Goal: Information Seeking & Learning: Learn about a topic

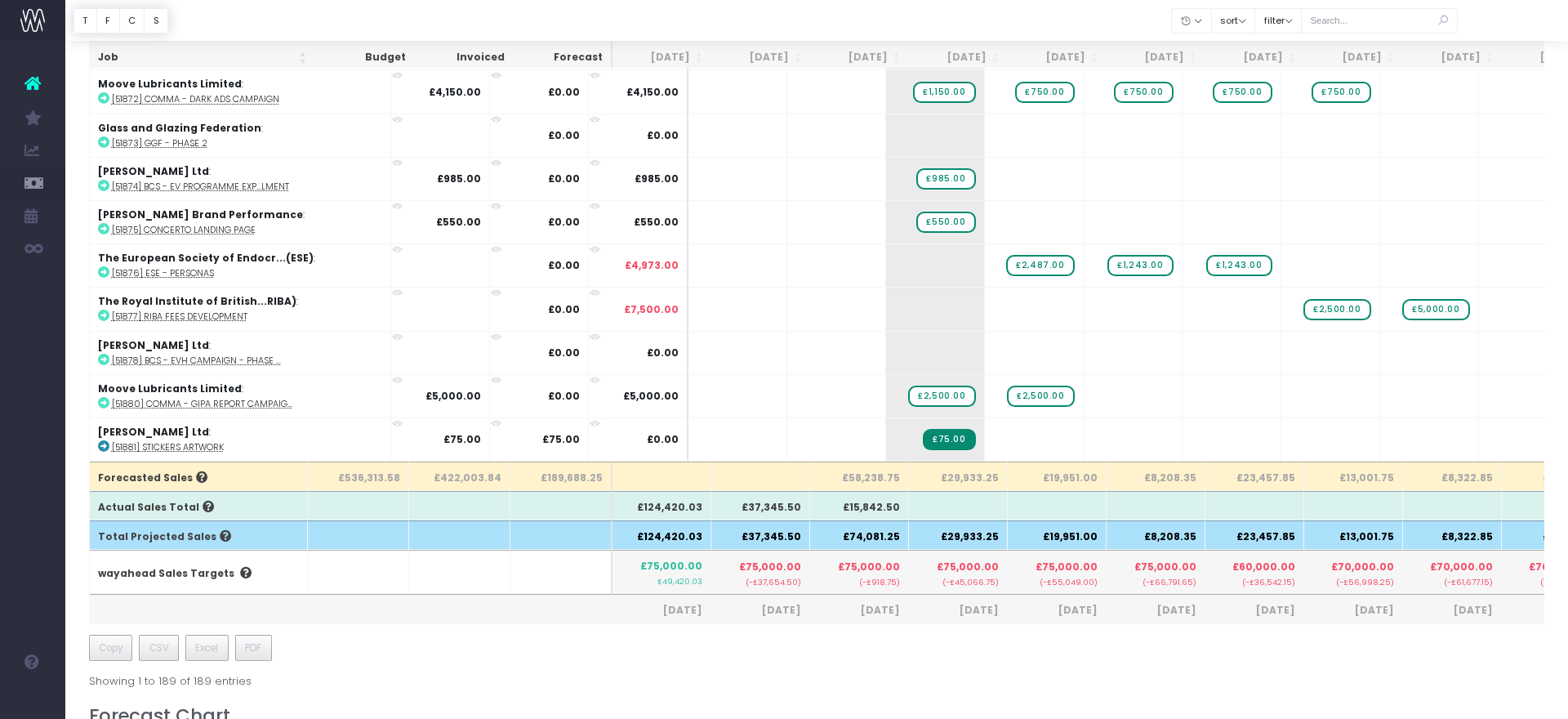
scroll to position [217, 0]
click at [157, 641] on span "CSV" at bounding box center [159, 646] width 20 height 15
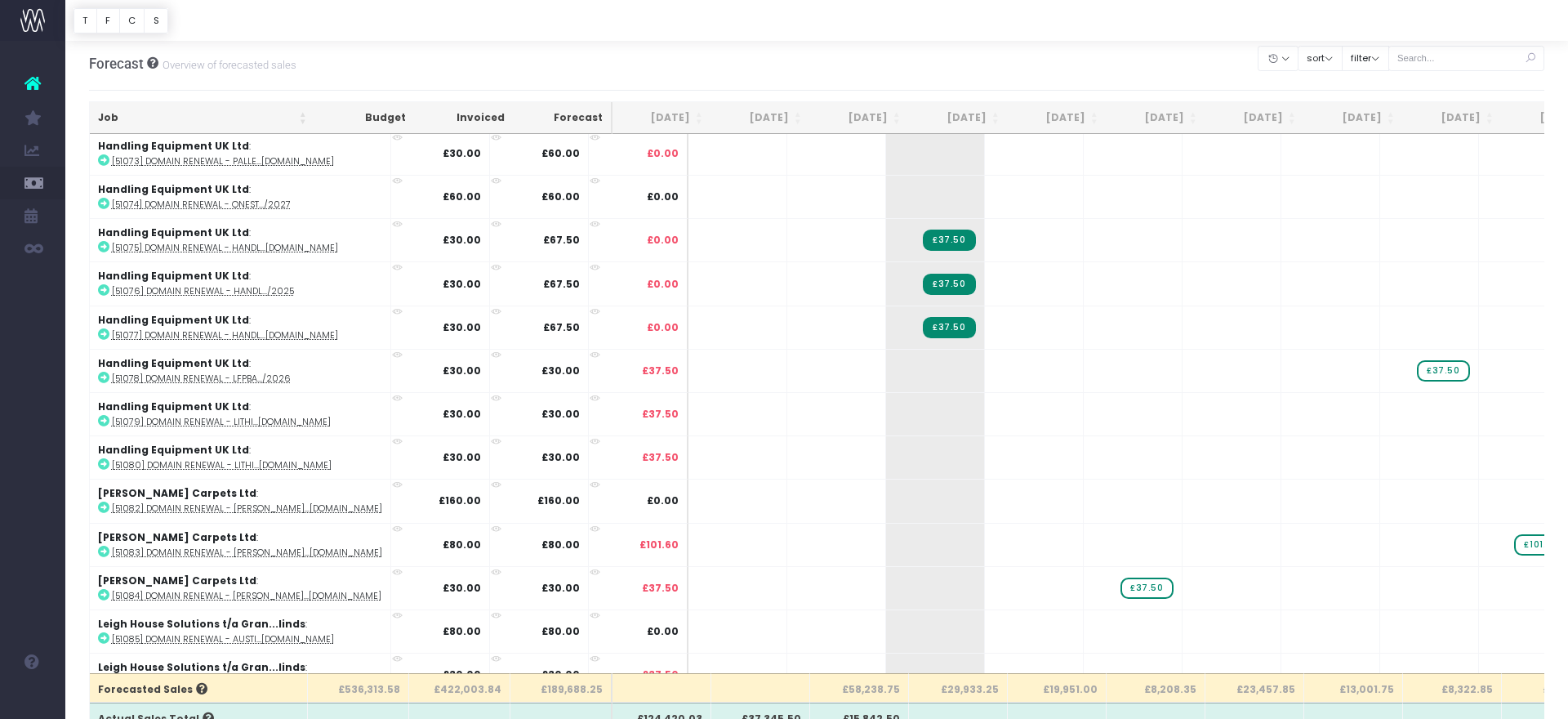
scroll to position [832, 0]
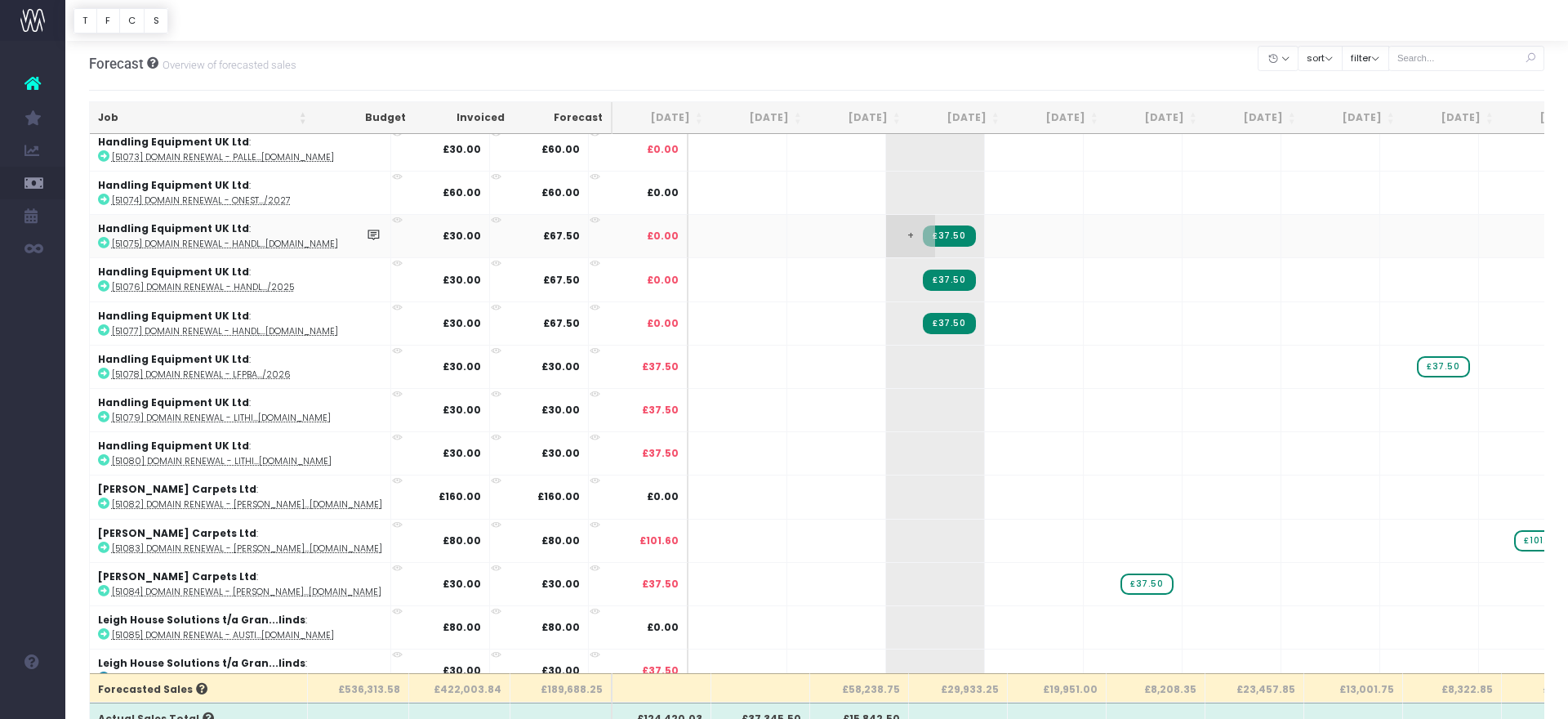
click at [923, 236] on span "£37.50" at bounding box center [949, 236] width 53 height 21
click at [923, 285] on span "£37.50" at bounding box center [949, 280] width 53 height 21
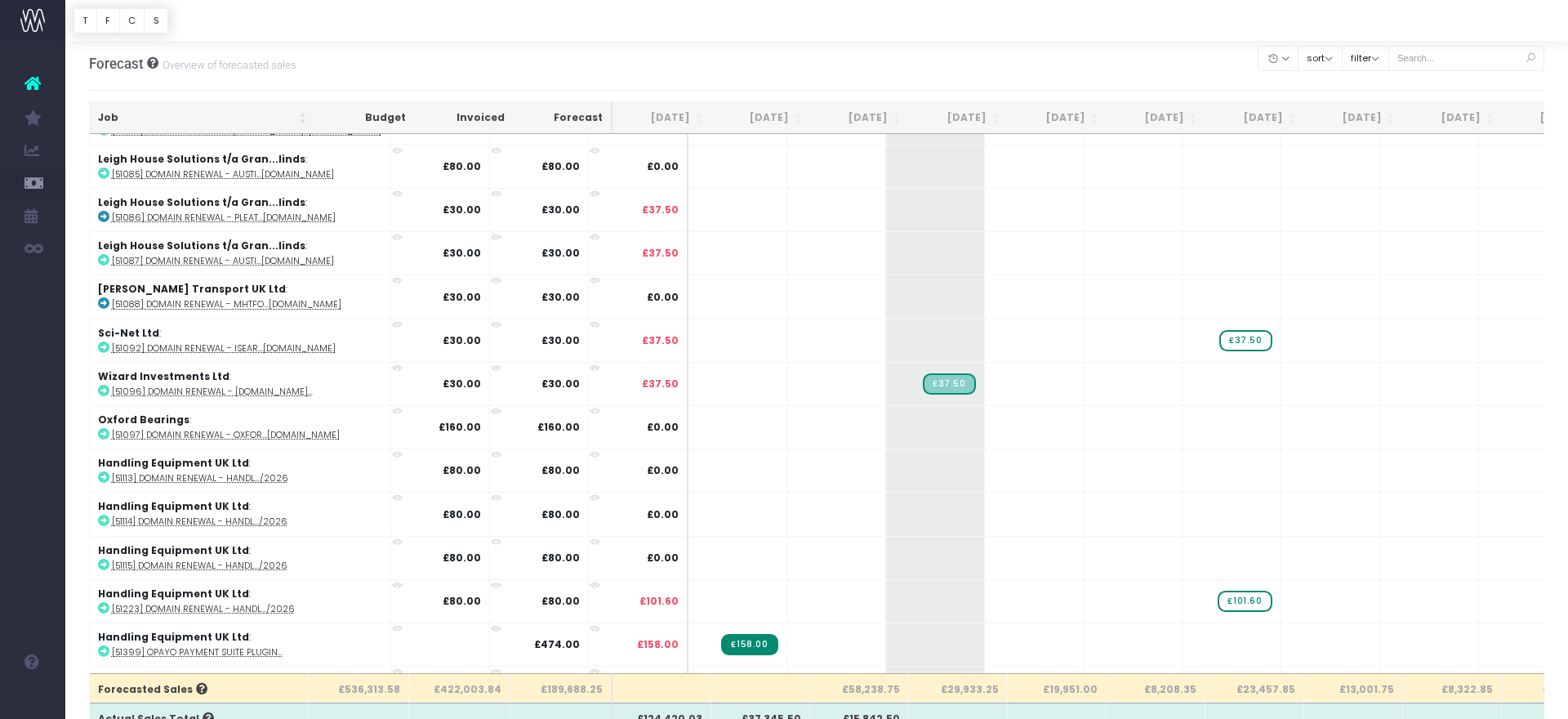
scroll to position [1294, 0]
click at [923, 386] on span "£37.50" at bounding box center [949, 382] width 53 height 21
click at [870, 699] on th "£58,238.75" at bounding box center [860, 688] width 99 height 29
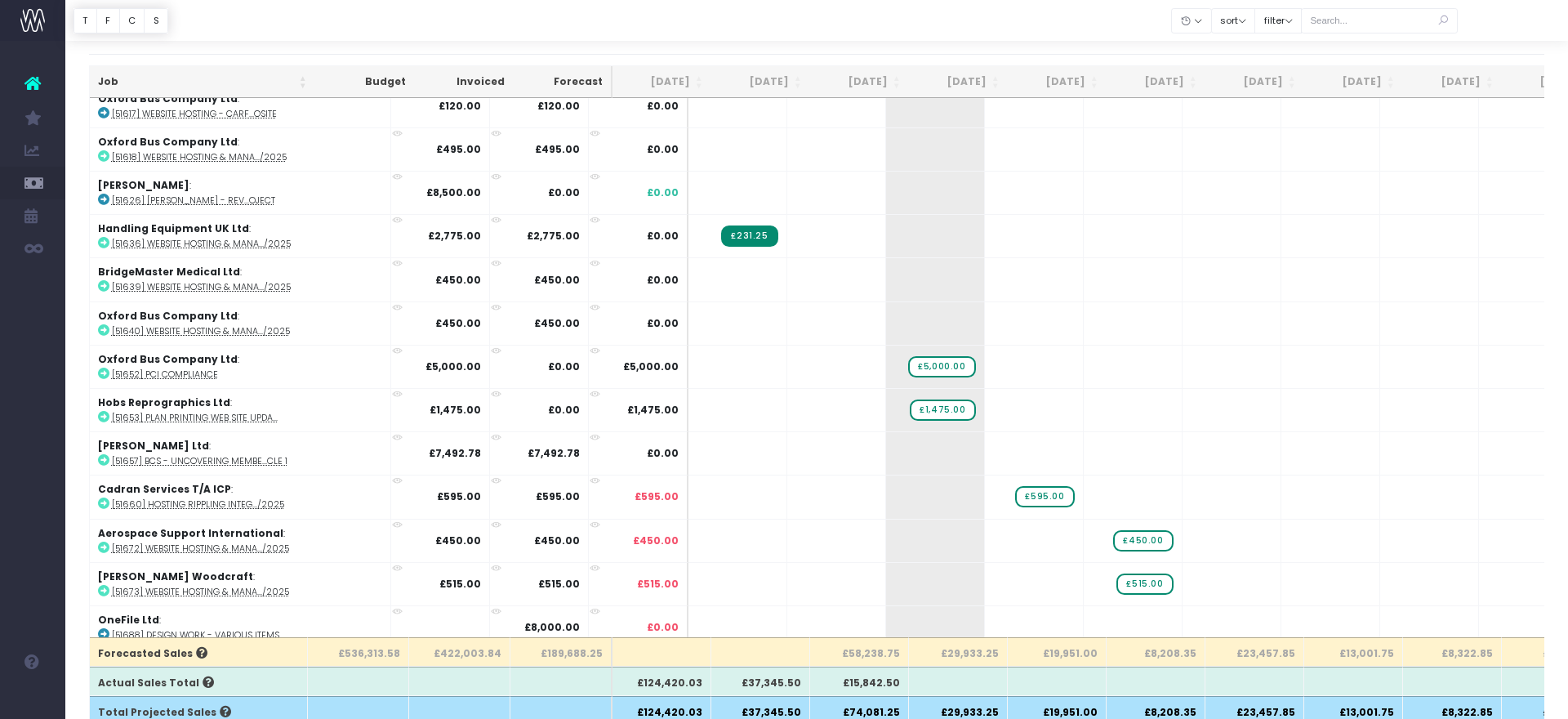
scroll to position [2271, 0]
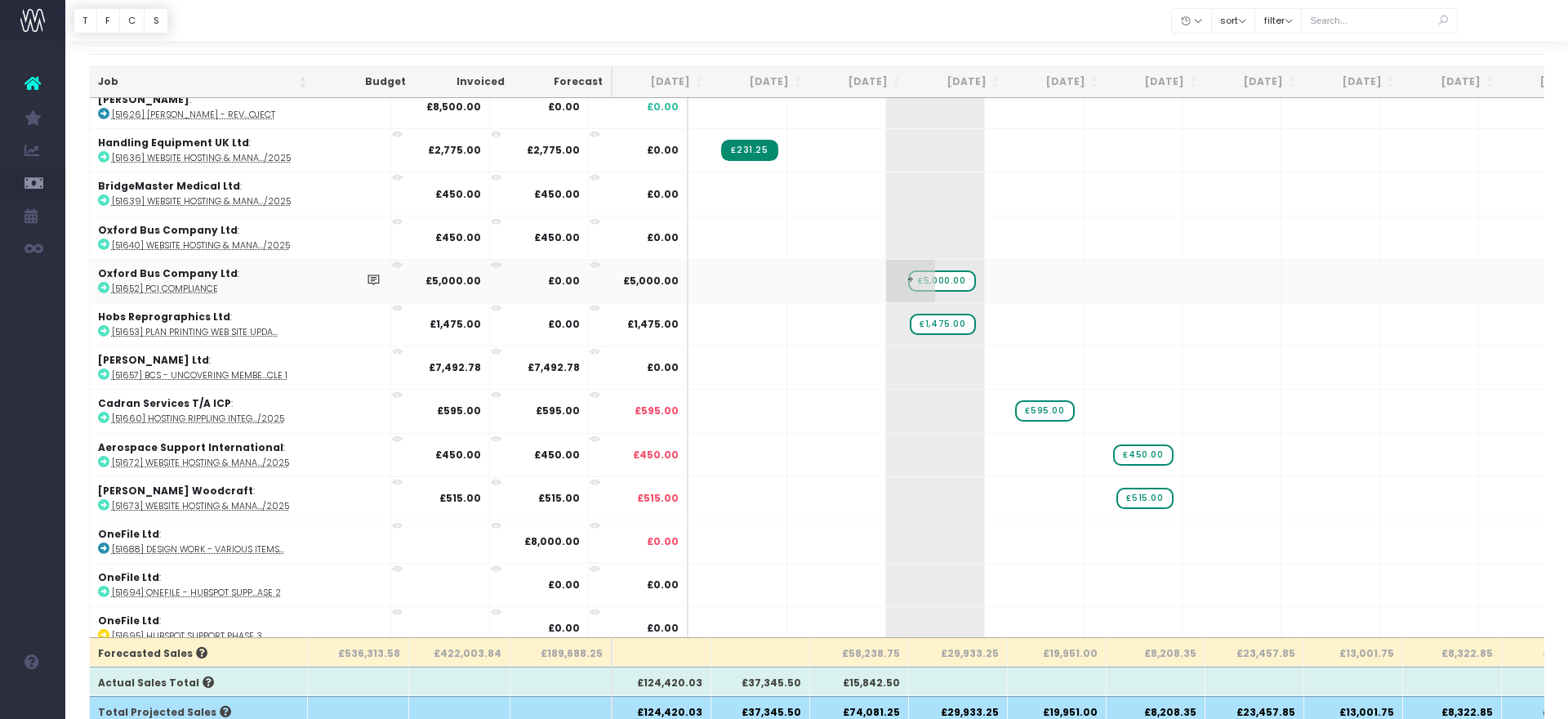
click at [909, 286] on span "£5,000.00" at bounding box center [942, 281] width 67 height 21
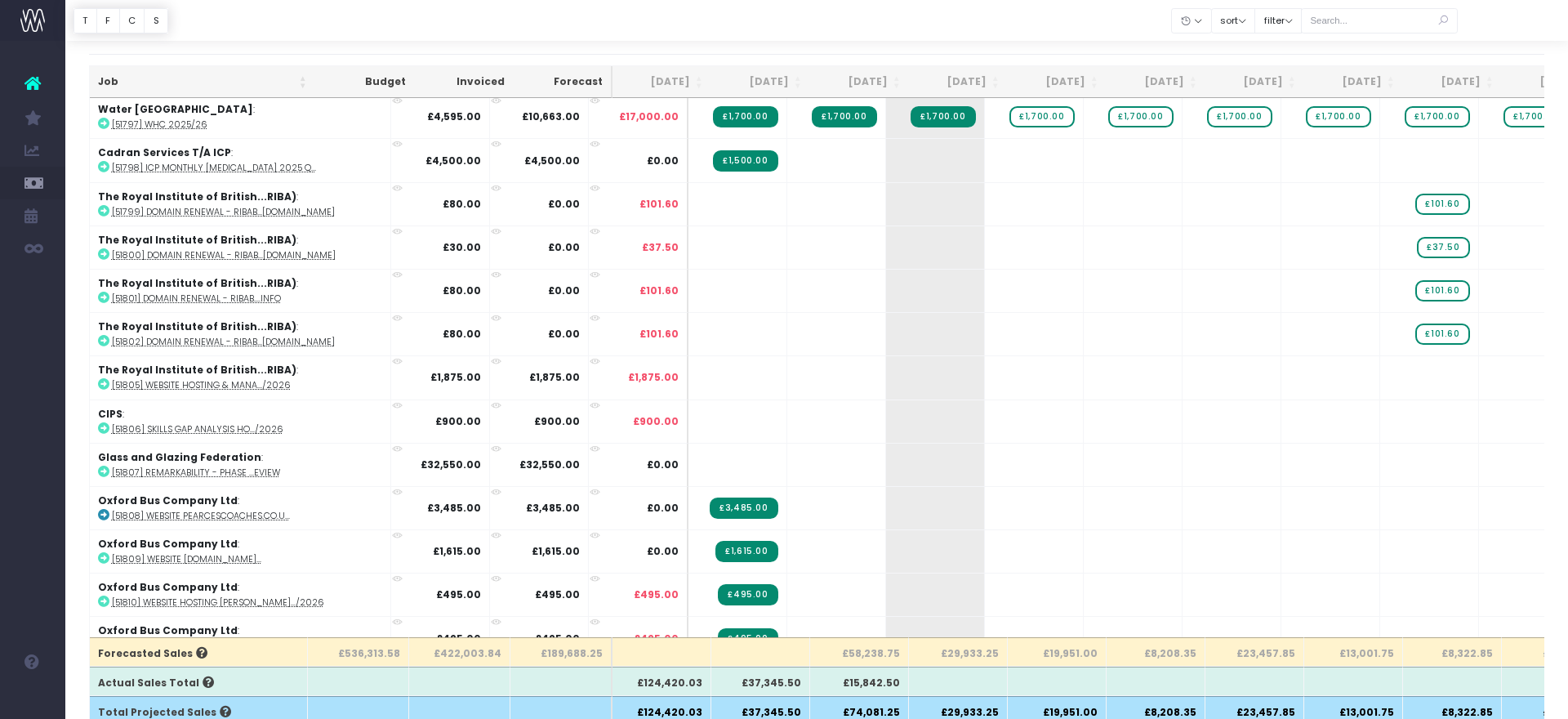
scroll to position [5042, 0]
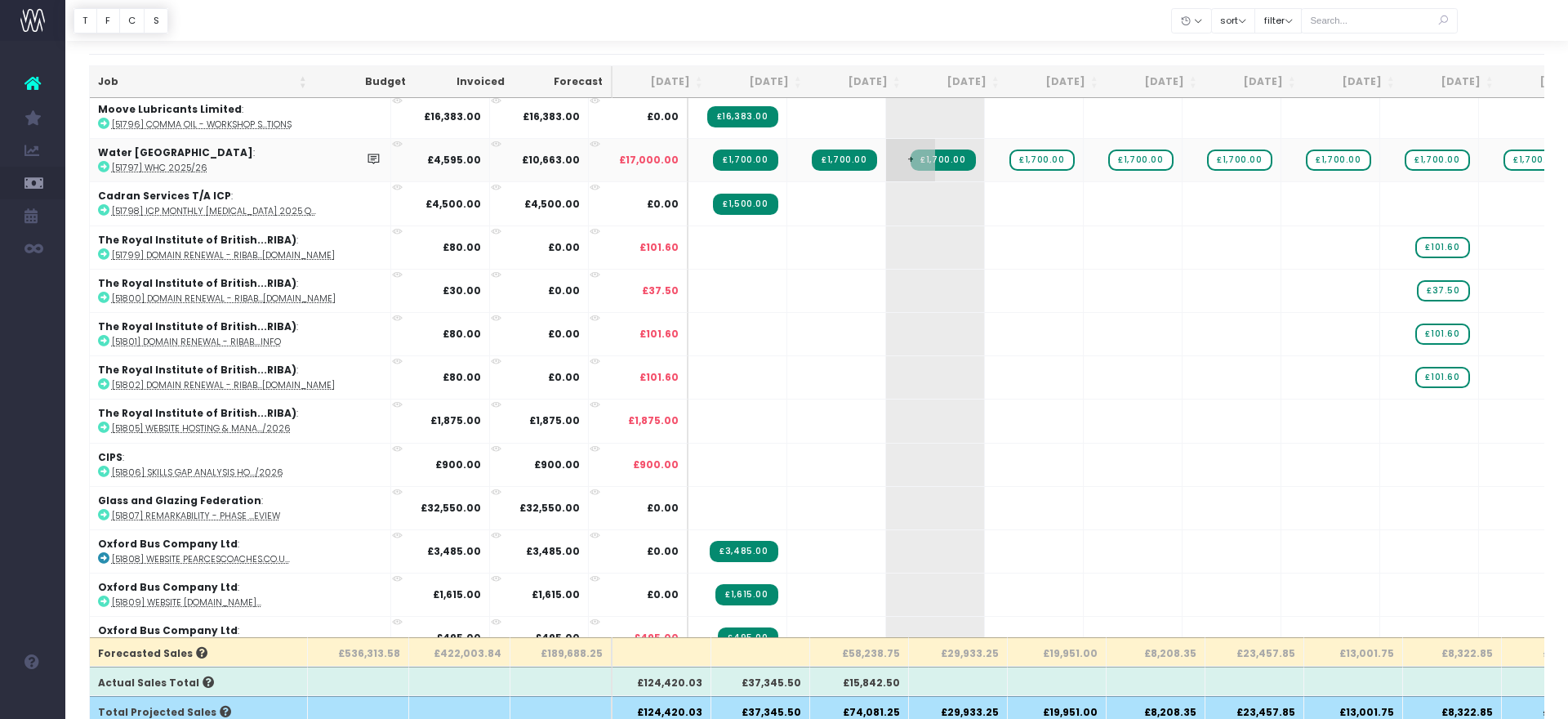
click at [911, 160] on span "£1,700.00" at bounding box center [943, 160] width 65 height 21
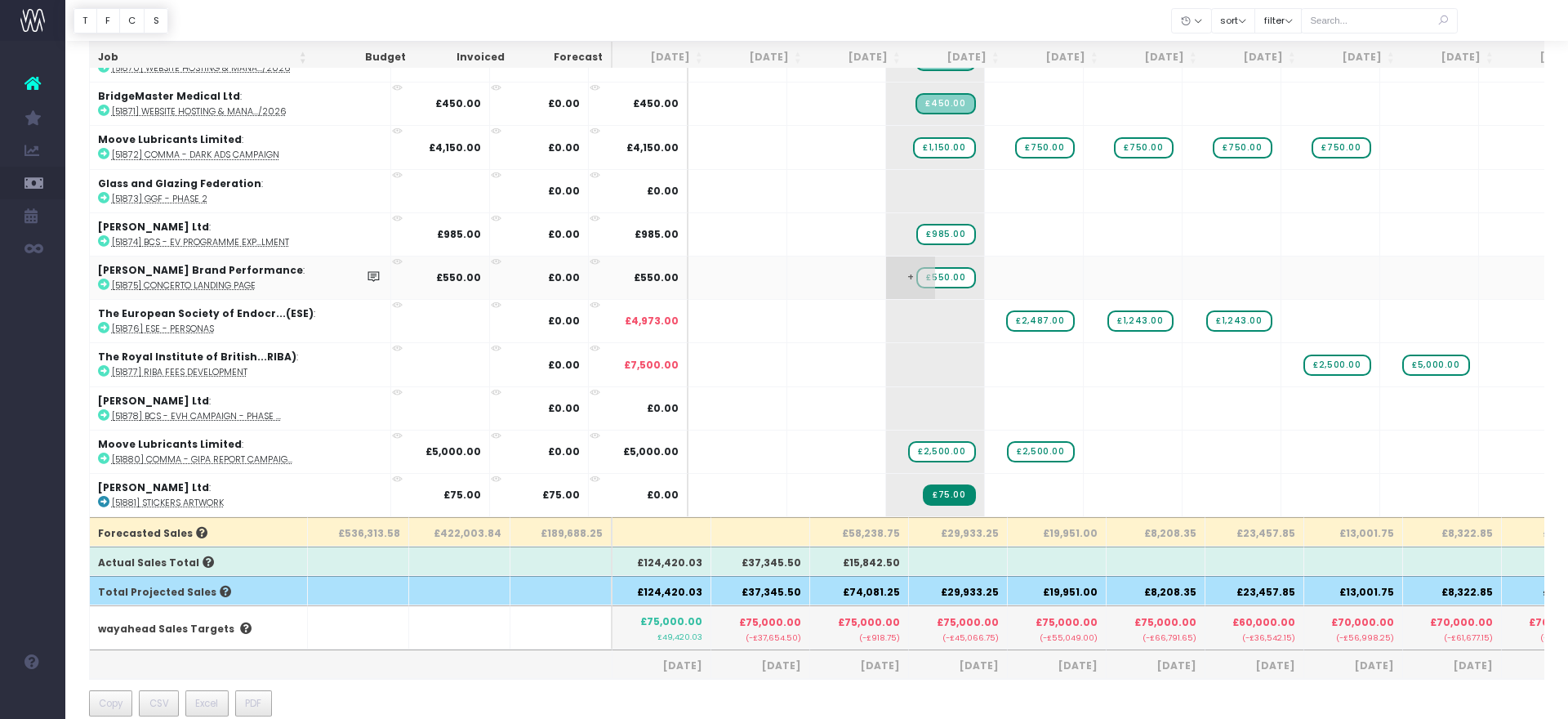
scroll to position [166, 0]
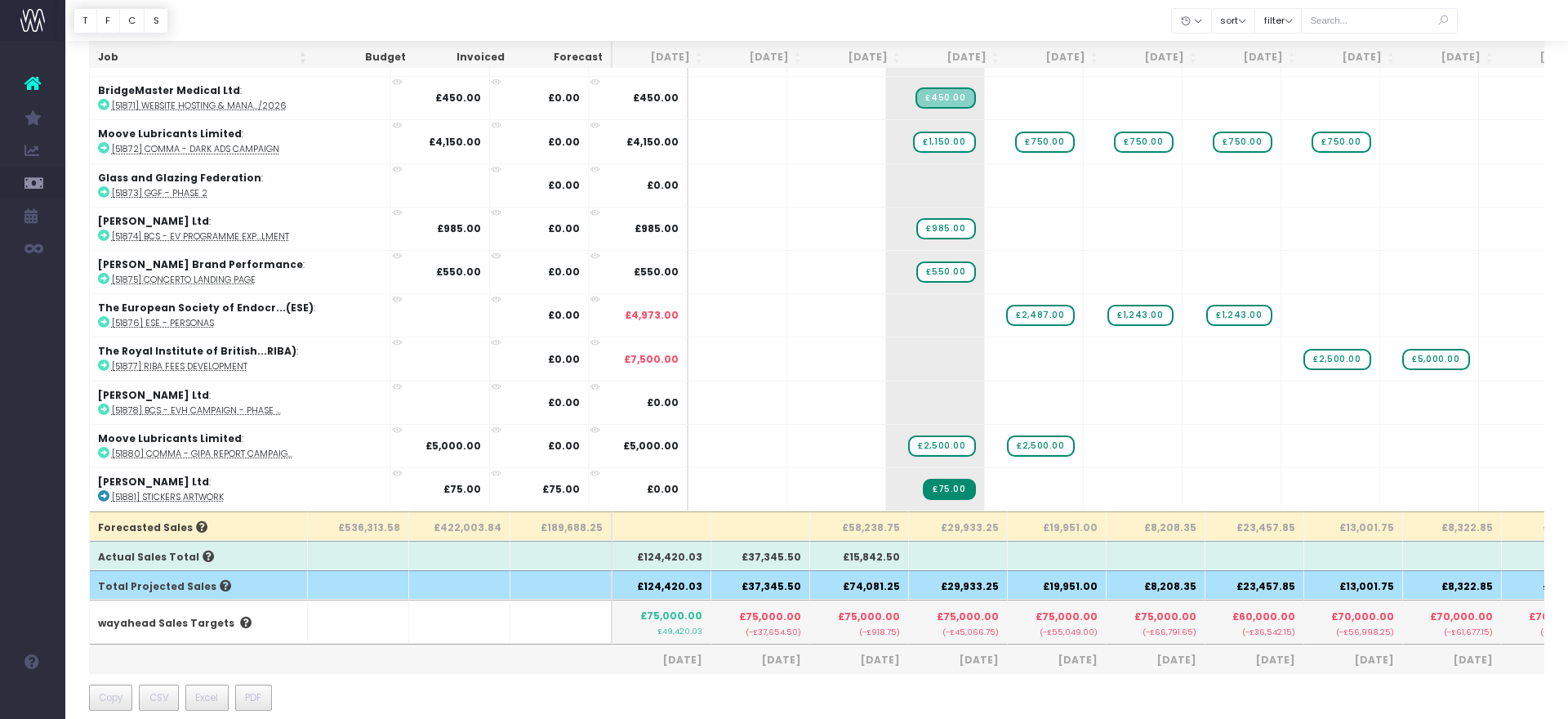
click at [877, 530] on th "£58,238.75" at bounding box center [860, 526] width 99 height 29
click at [199, 559] on icon at bounding box center [207, 556] width 15 height 11
click at [873, 555] on th "£15,842.50" at bounding box center [860, 556] width 99 height 29
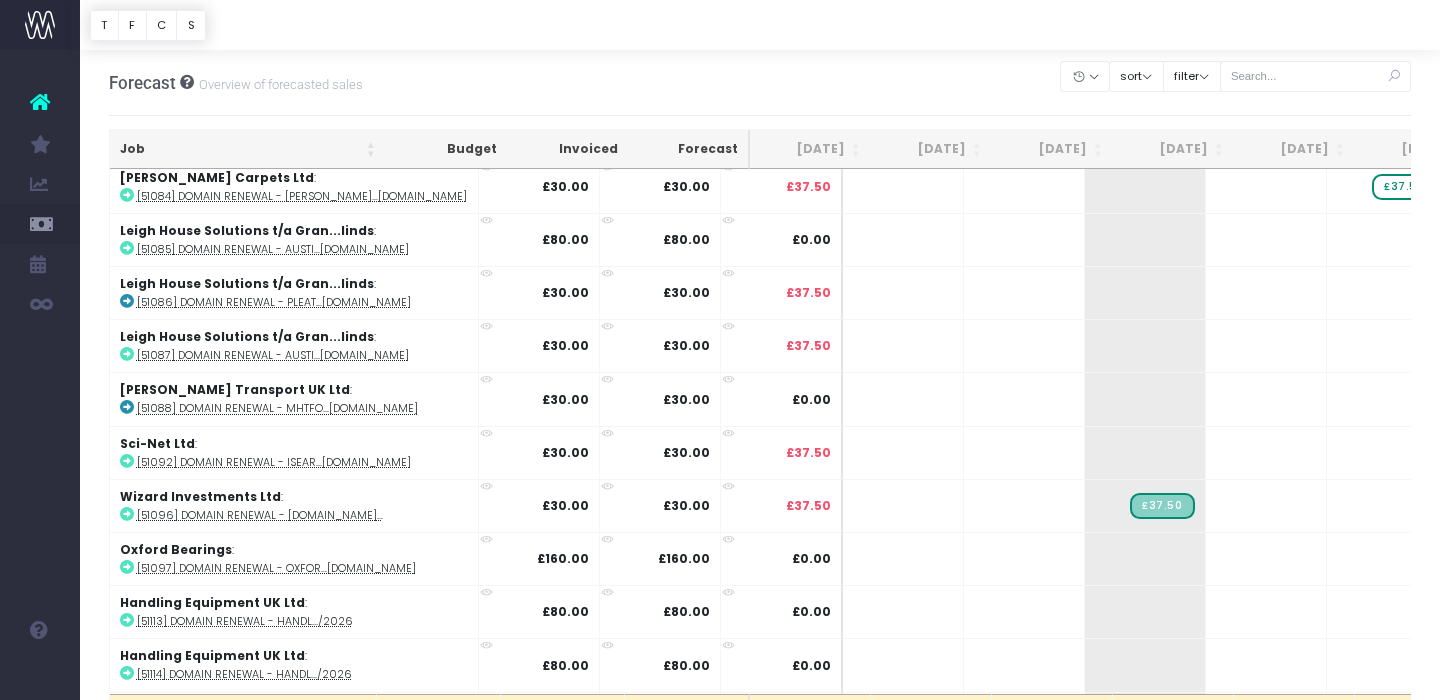
scroll to position [1550, 0]
